Goal: Find specific page/section: Find specific page/section

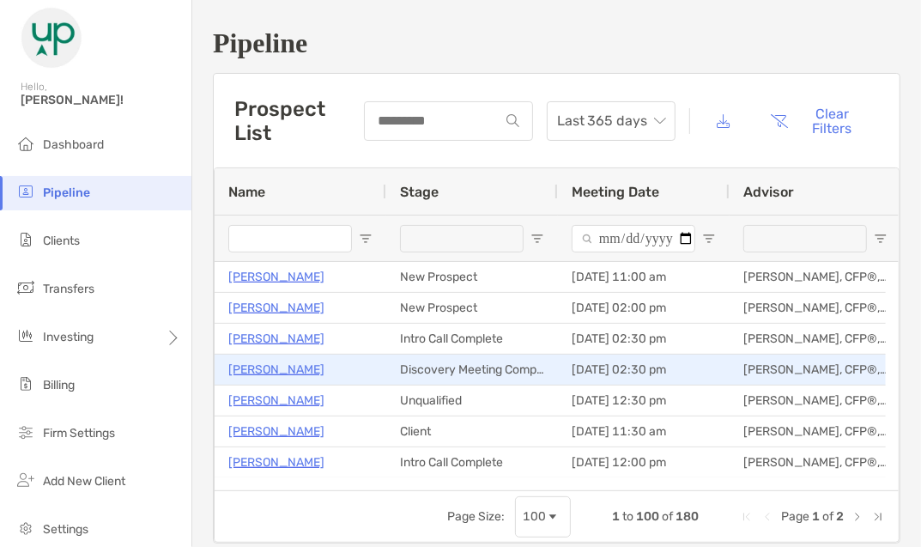
click at [254, 368] on p "[PERSON_NAME]" at bounding box center [276, 369] width 96 height 21
click at [249, 371] on p "[PERSON_NAME]" at bounding box center [276, 369] width 96 height 21
